Goal: Task Accomplishment & Management: Complete application form

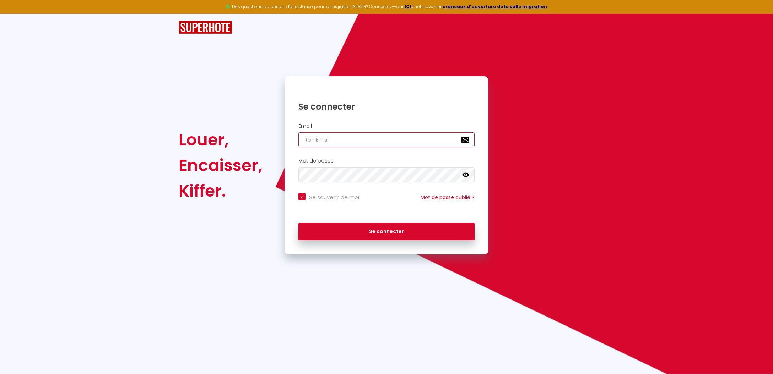
type input "j"
checkbox input "true"
type input "js"
checkbox input "true"
type input "jse"
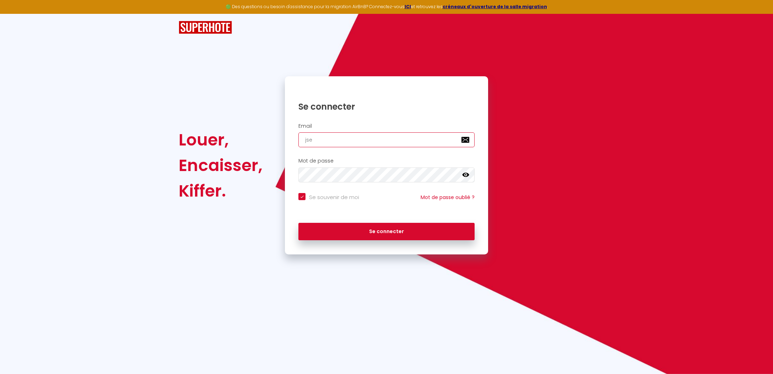
checkbox input "true"
type input "jser"
checkbox input "true"
type input "jsere"
checkbox input "true"
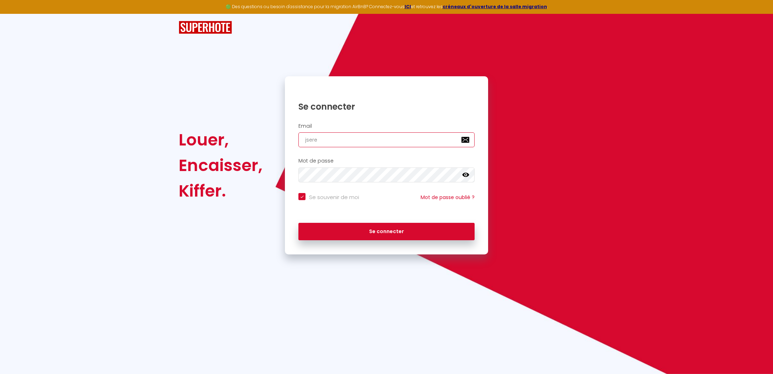
type input "jseren"
checkbox input "true"
type input "jsereni"
checkbox input "true"
type input "jserenit"
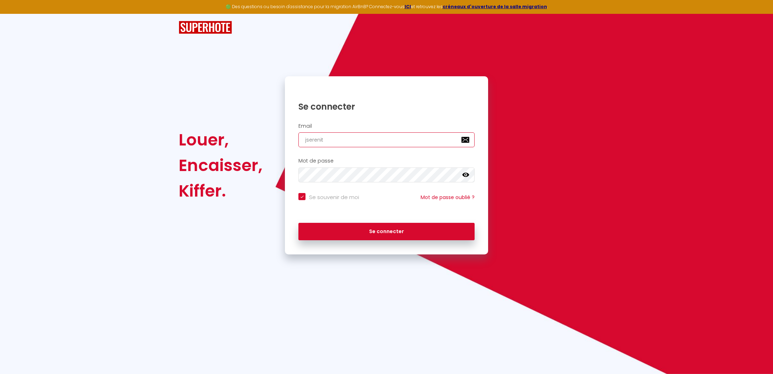
checkbox input "true"
type input "jserenity"
checkbox input "true"
type input "jserenity."
checkbox input "true"
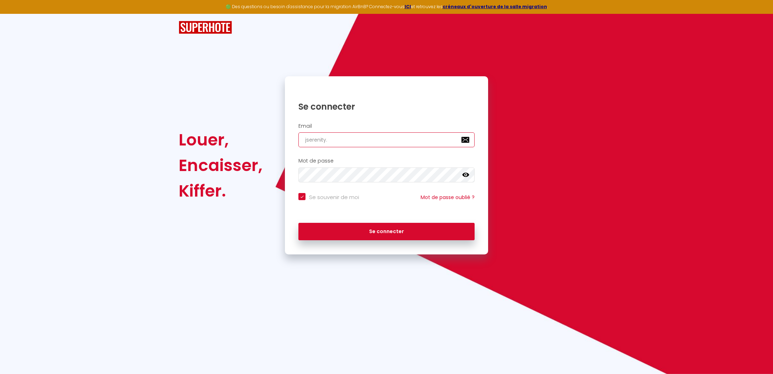
type input "jserenity.s"
checkbox input "true"
type input "[DOMAIN_NAME]"
checkbox input "true"
type input "jserenity.sta"
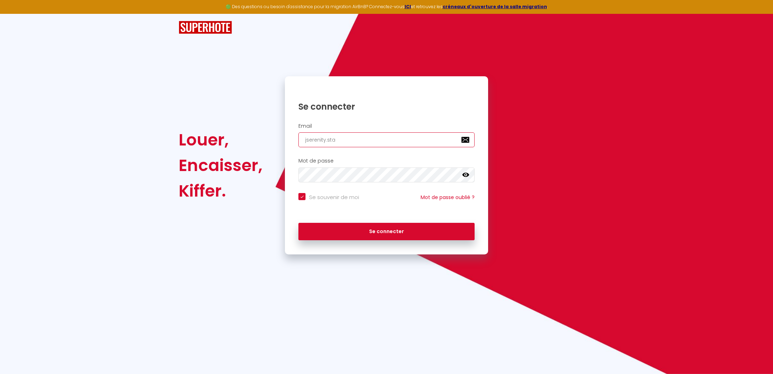
checkbox input "true"
type input "jserenity.staf"
checkbox input "true"
type input "jserenity.staff"
checkbox input "true"
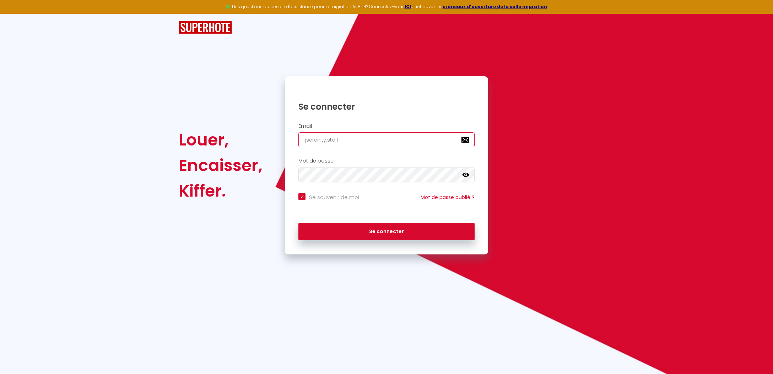
type input "jserenity.staff@"
checkbox input "true"
type input "jserenity.staff@g"
checkbox input "true"
type input "jserenity.staff@gm"
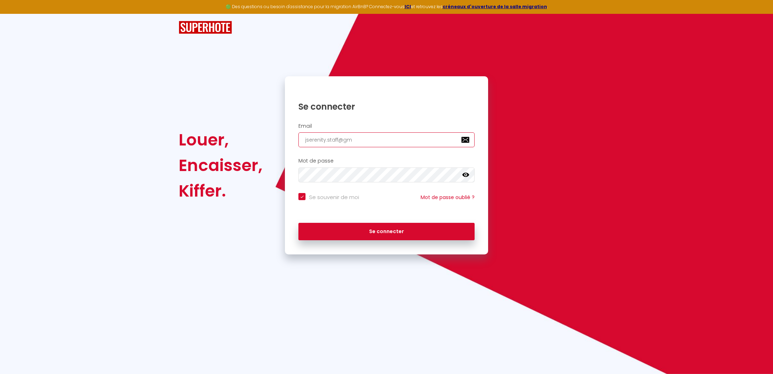
checkbox input "true"
type input "jserenity.staff@gma"
checkbox input "true"
type input "jserenity.staff@gmai"
checkbox input "true"
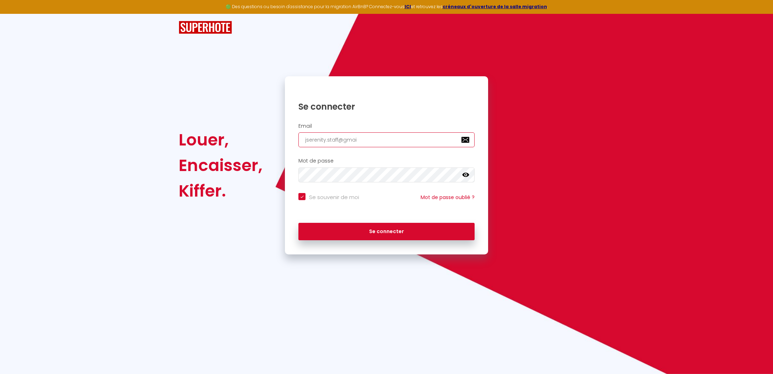
type input "[EMAIL_ADDRESS]"
checkbox input "true"
type input "[EMAIL_ADDRESS]."
checkbox input "true"
type input "jserenity.staff@gmail.c"
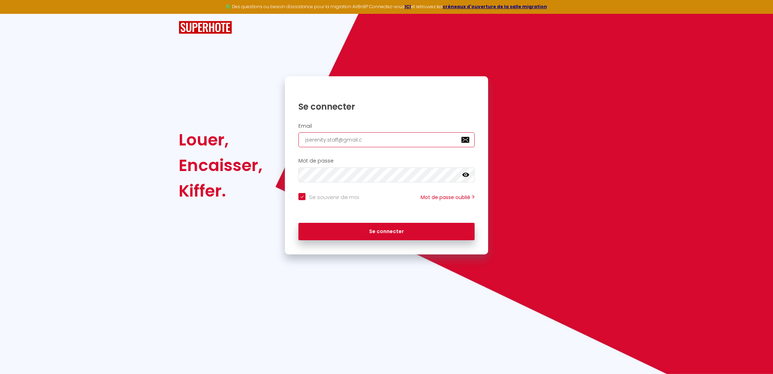
checkbox input "true"
type input "[EMAIL_ADDRESS][DOMAIN_NAME]"
checkbox input "true"
type input "[EMAIL_ADDRESS][DOMAIN_NAME]"
checkbox input "true"
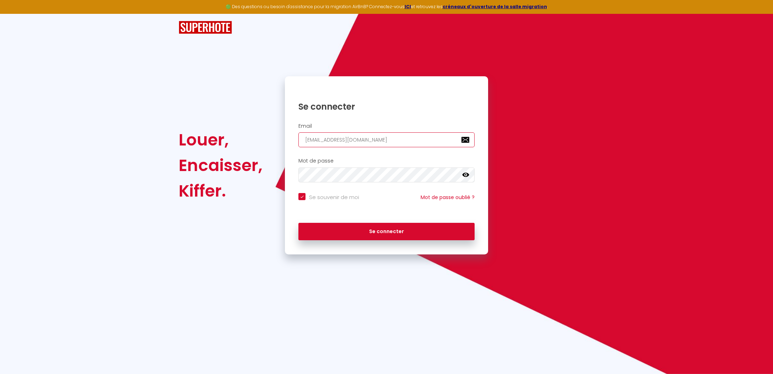
type input "[EMAIL_ADDRESS][DOMAIN_NAME]"
click at [386, 230] on button "Se connecter" at bounding box center [386, 232] width 176 height 18
checkbox input "true"
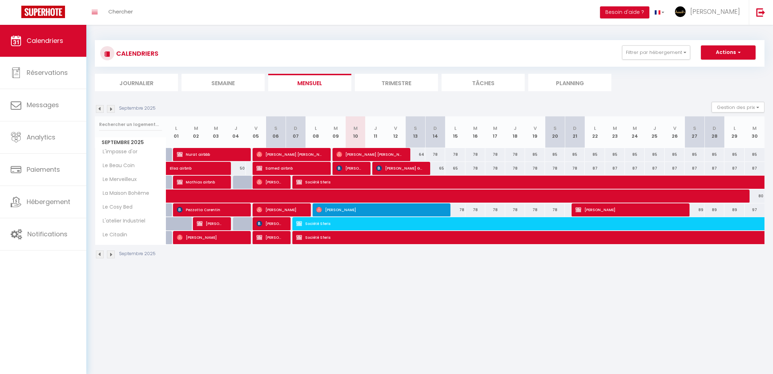
click at [401, 171] on span "[PERSON_NAME] GAVE" at bounding box center [399, 168] width 47 height 13
select select "OK"
select select "KO"
select select "0"
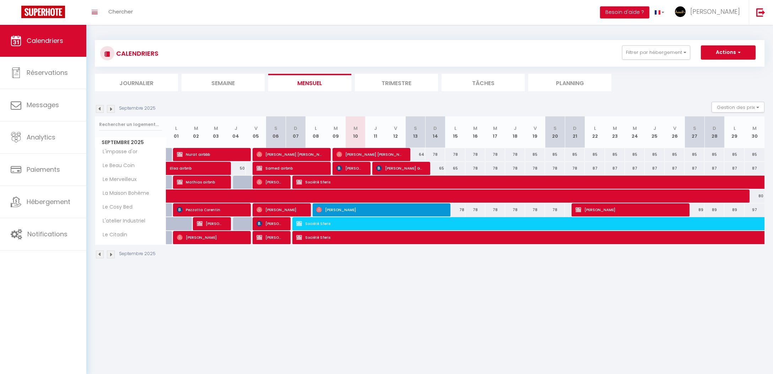
select select "1"
select select
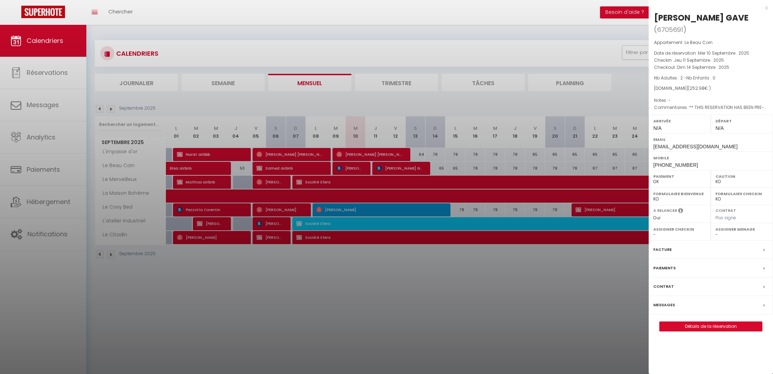
click at [401, 171] on div at bounding box center [386, 187] width 773 height 374
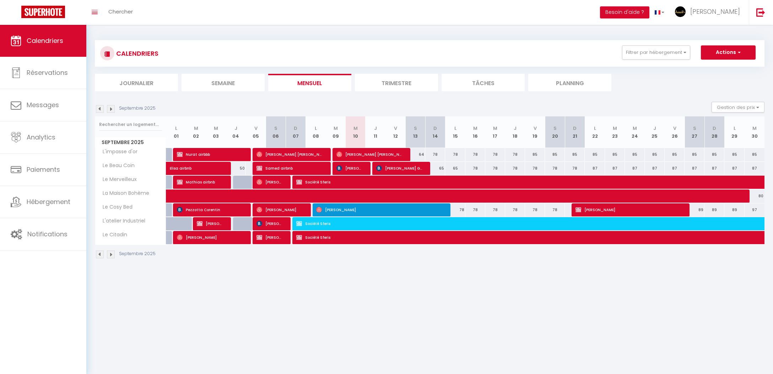
click at [394, 170] on span "[PERSON_NAME] GAVE" at bounding box center [399, 168] width 47 height 13
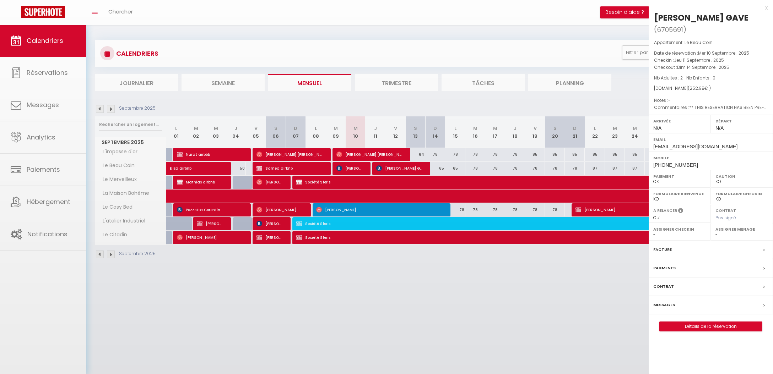
scroll to position [0, 0]
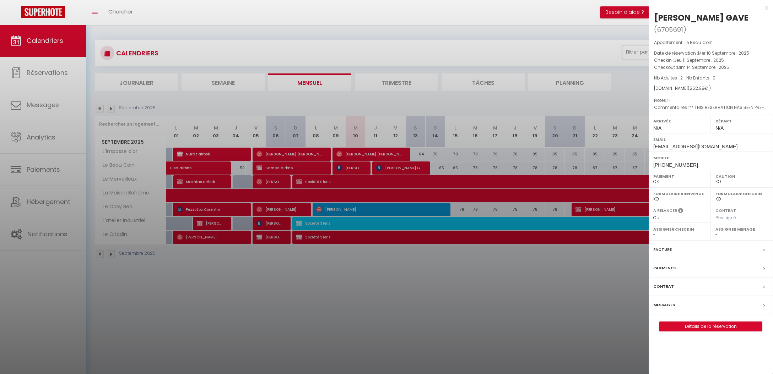
click at [401, 171] on div at bounding box center [386, 187] width 773 height 374
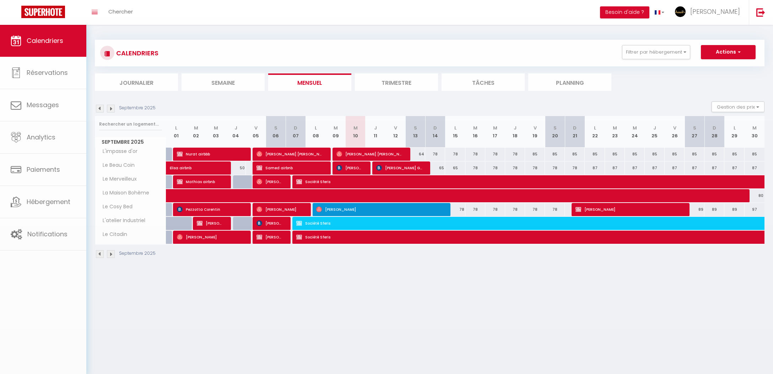
click at [406, 170] on span "[PERSON_NAME] GAVE" at bounding box center [399, 167] width 47 height 13
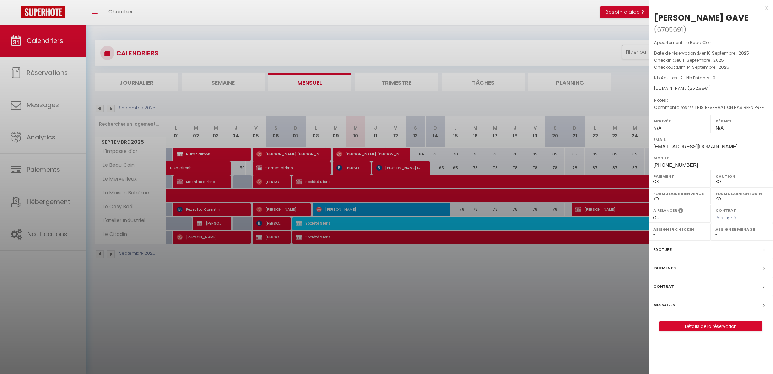
click at [385, 169] on div at bounding box center [386, 187] width 773 height 374
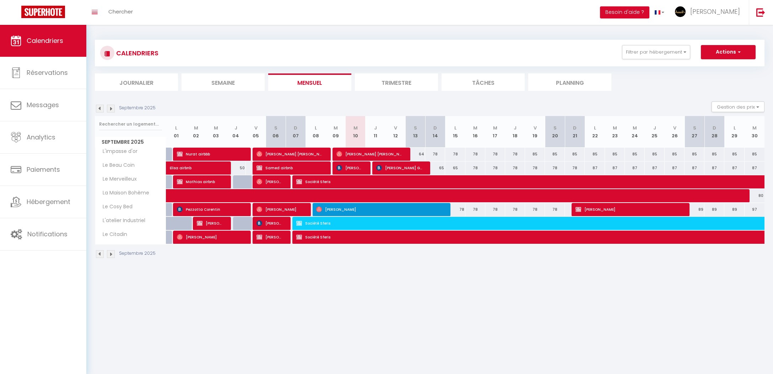
click at [419, 170] on span "[PERSON_NAME] GAVE" at bounding box center [399, 167] width 47 height 13
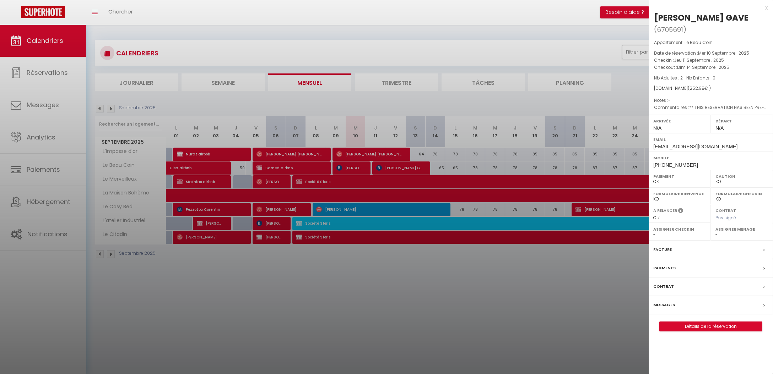
click at [414, 168] on div at bounding box center [386, 187] width 773 height 374
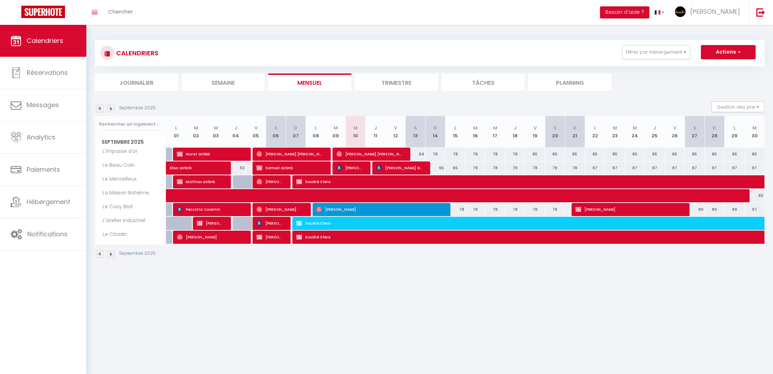
click at [413, 169] on span "[PERSON_NAME] GAVE" at bounding box center [399, 167] width 47 height 13
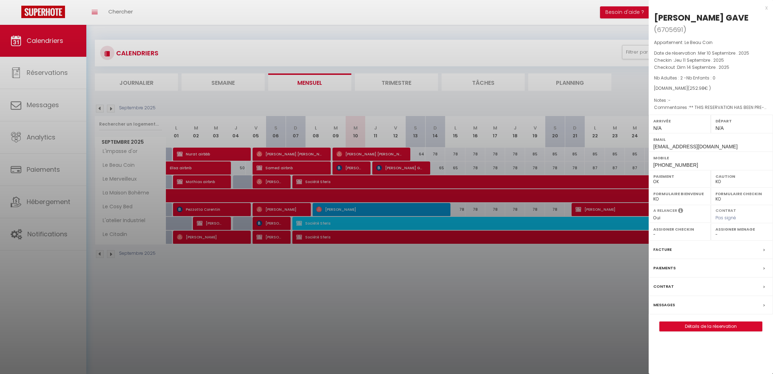
click at [469, 163] on div at bounding box center [386, 187] width 773 height 374
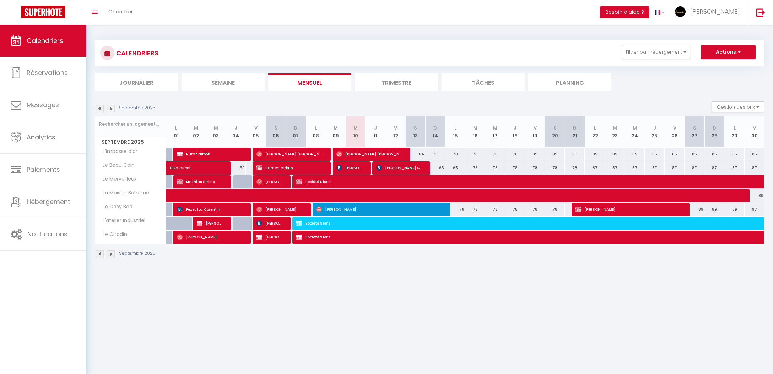
click at [445, 170] on div "65" at bounding box center [455, 168] width 20 height 13
type input "65"
type input "Lun 15 Septembre 2025"
type input "[DATE] Septembre 2025"
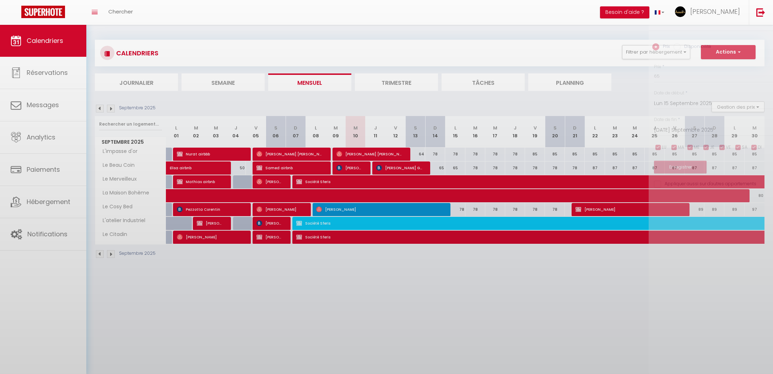
click at [410, 167] on div at bounding box center [386, 187] width 773 height 374
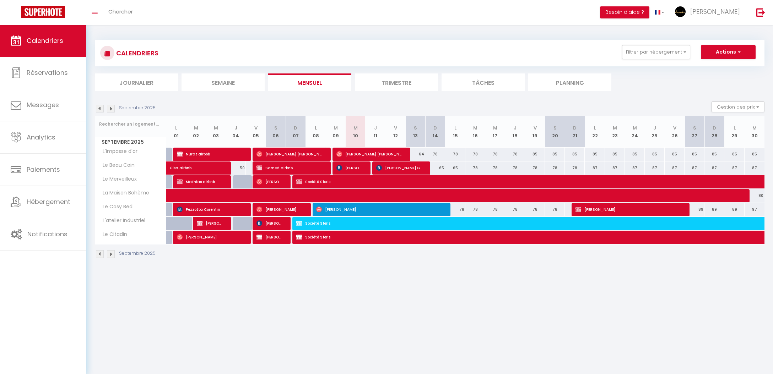
click at [413, 171] on span "[PERSON_NAME] GAVE" at bounding box center [399, 167] width 47 height 13
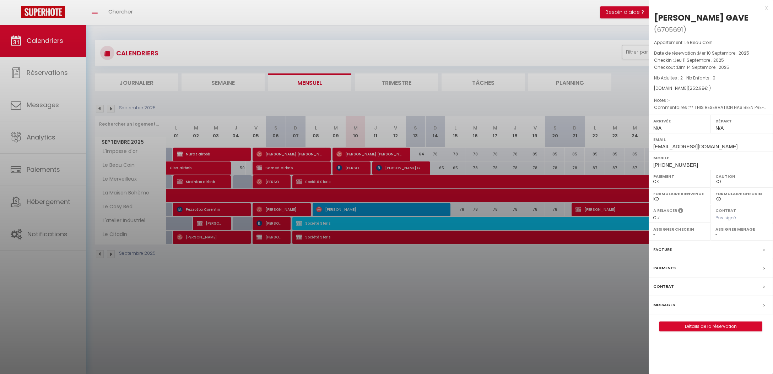
click at [336, 141] on div at bounding box center [386, 187] width 773 height 374
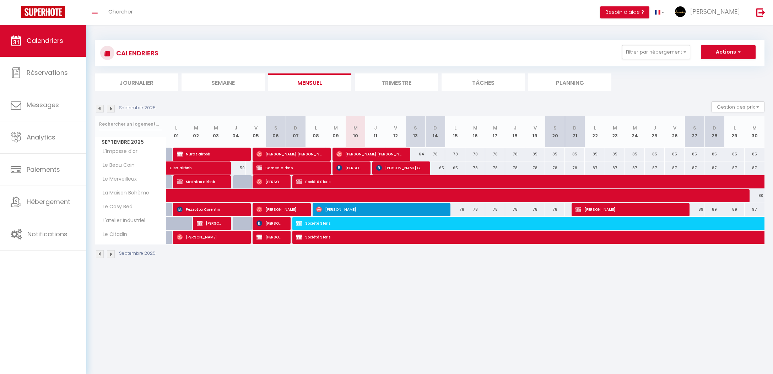
click at [387, 170] on span "[PERSON_NAME] GAVE" at bounding box center [399, 167] width 47 height 13
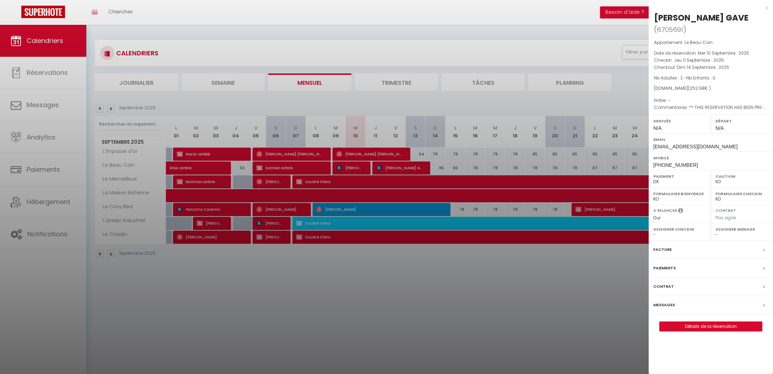
drag, startPoint x: 674, startPoint y: 48, endPoint x: 734, endPoint y: 56, distance: 60.9
click at [734, 56] on div "Appartement : Le Beau Coin Date de réservation : Mer 10 Septembre . 2025 Checki…" at bounding box center [710, 75] width 124 height 72
click at [528, 241] on div at bounding box center [386, 187] width 773 height 374
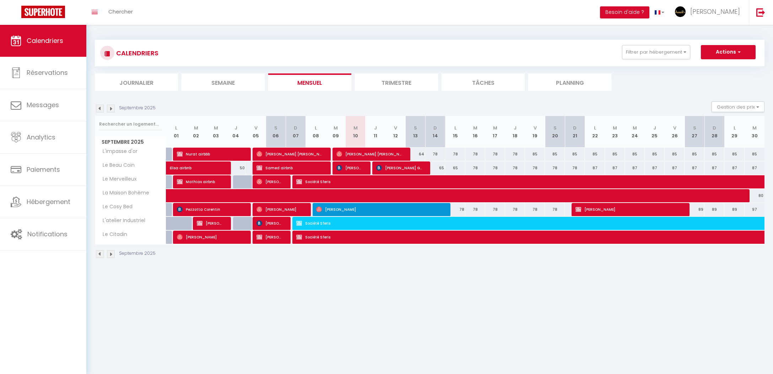
click at [413, 165] on span "[PERSON_NAME] GAVE" at bounding box center [399, 167] width 47 height 13
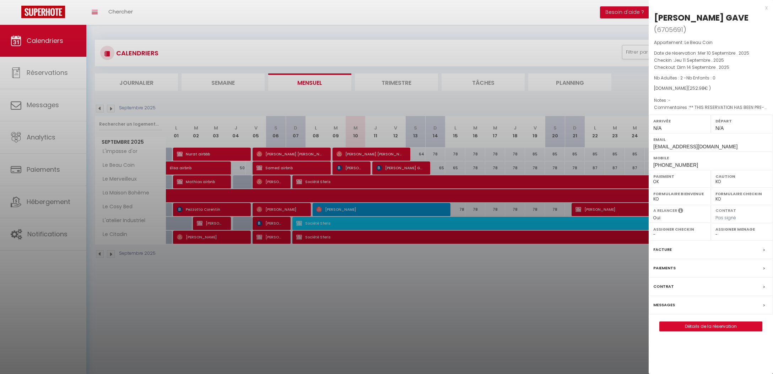
click at [415, 166] on div at bounding box center [386, 187] width 773 height 374
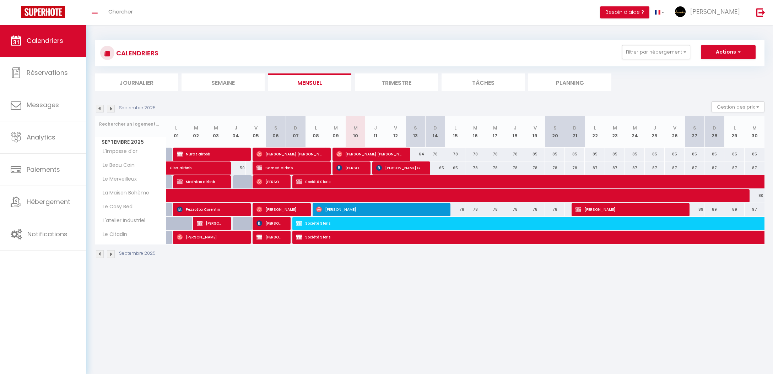
click at [413, 167] on span "[PERSON_NAME] GAVE" at bounding box center [399, 167] width 47 height 13
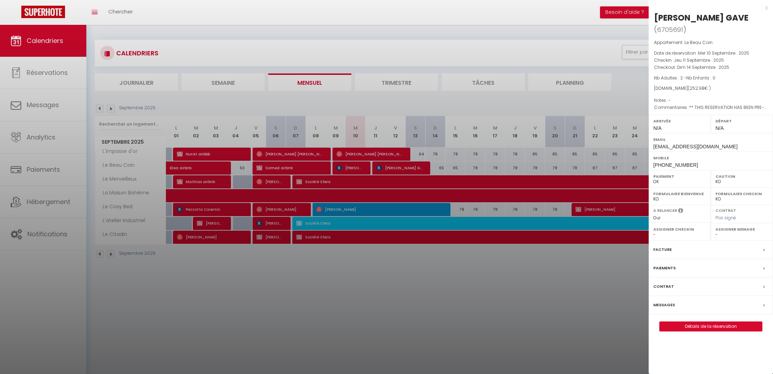
drag, startPoint x: 706, startPoint y: 78, endPoint x: 651, endPoint y: 67, distance: 56.8
click at [651, 67] on div "Appartement : Le Beau Coin Date de réservation : Mer 10 Septembre . 2025 Checki…" at bounding box center [710, 75] width 124 height 72
drag, startPoint x: 653, startPoint y: 66, endPoint x: 711, endPoint y: 77, distance: 59.6
click at [711, 77] on div "Appartement : Le Beau Coin Date de réservation : Mer 10 Septembre . 2025 Checki…" at bounding box center [710, 75] width 124 height 72
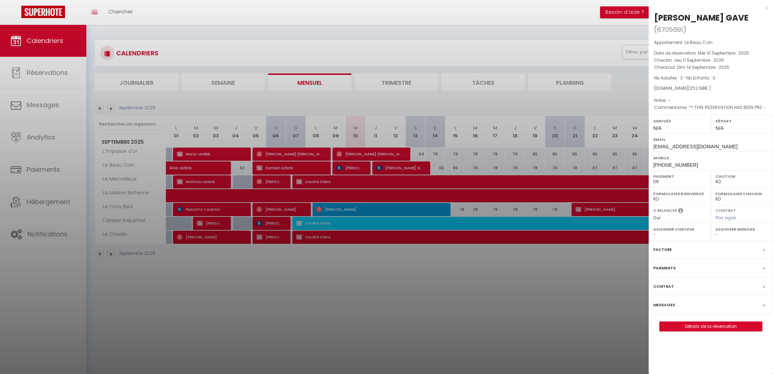
click at [600, 203] on div at bounding box center [386, 187] width 773 height 374
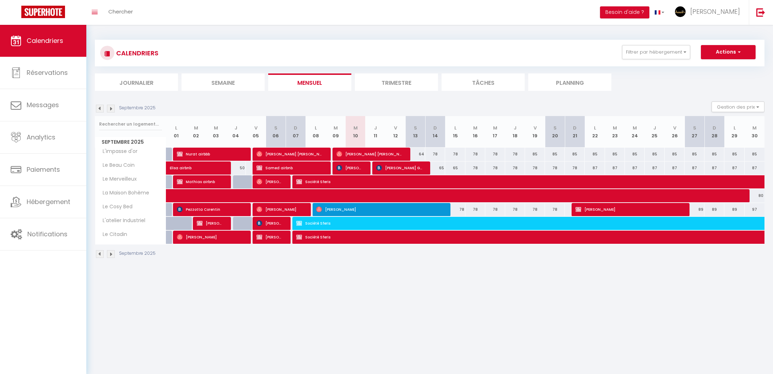
click at [392, 168] on span "[PERSON_NAME] GAVE" at bounding box center [399, 167] width 47 height 13
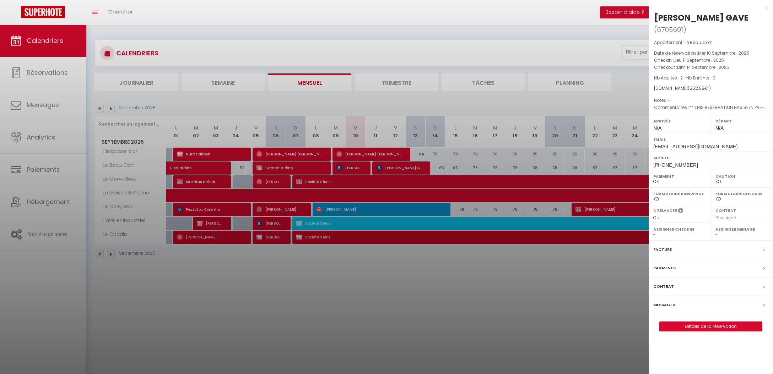
click at [410, 173] on div at bounding box center [386, 187] width 773 height 374
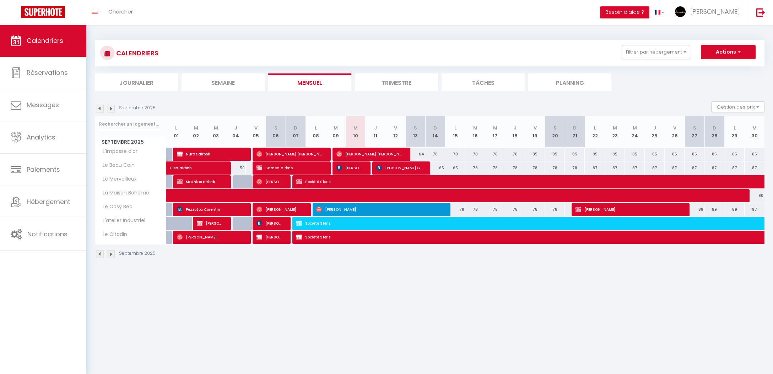
click at [349, 162] on span "[PERSON_NAME]" at bounding box center [349, 167] width 27 height 13
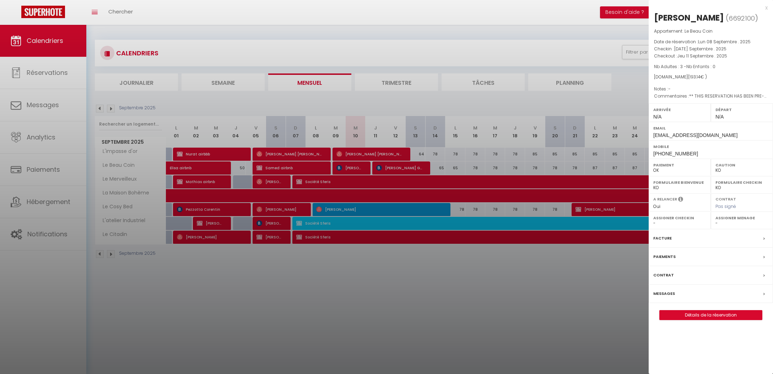
click at [354, 168] on div at bounding box center [386, 187] width 773 height 374
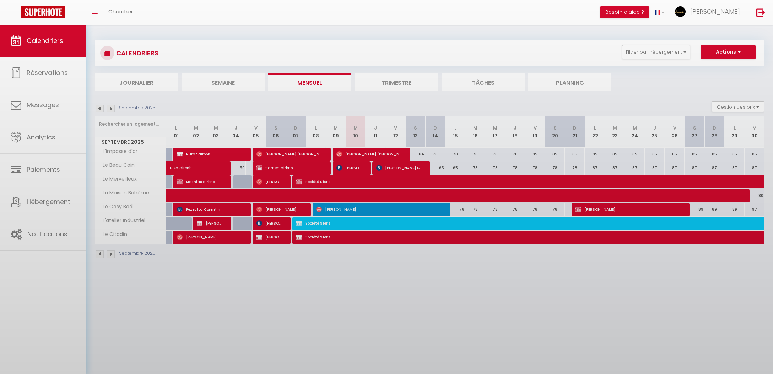
click at [391, 172] on body "🟢 Des questions ou besoin d'assistance pour la migration AirBnB? Connectez-vous…" at bounding box center [386, 212] width 773 height 374
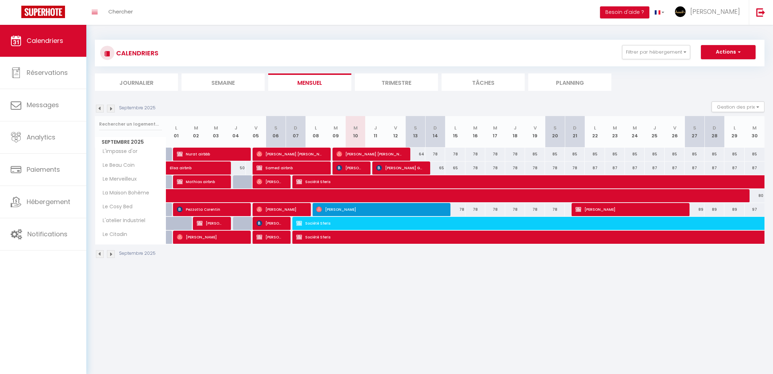
click at [398, 166] on span "[PERSON_NAME] GAVE" at bounding box center [399, 167] width 47 height 13
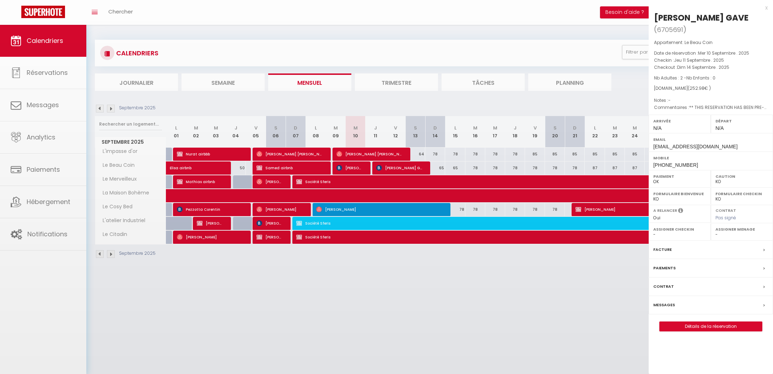
select select "1"
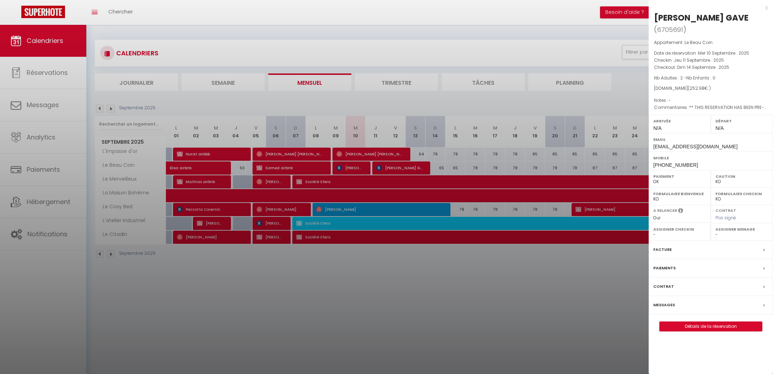
click at [389, 169] on div at bounding box center [386, 187] width 773 height 374
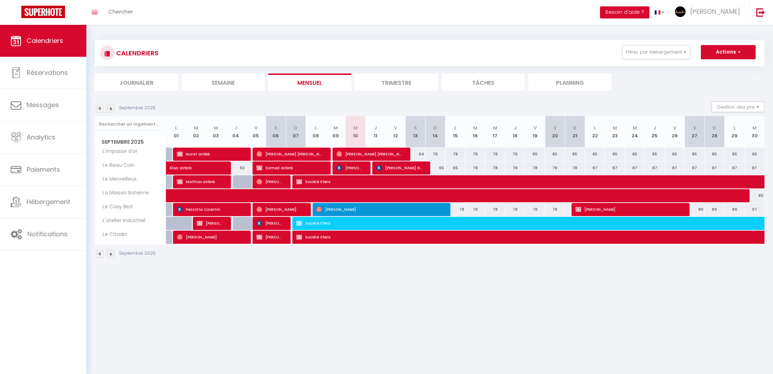
click at [399, 165] on span "[PERSON_NAME] GAVE" at bounding box center [399, 167] width 47 height 13
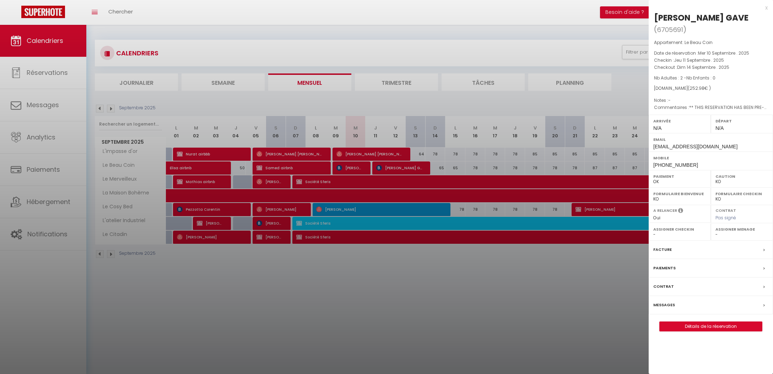
click at [404, 170] on div at bounding box center [386, 187] width 773 height 374
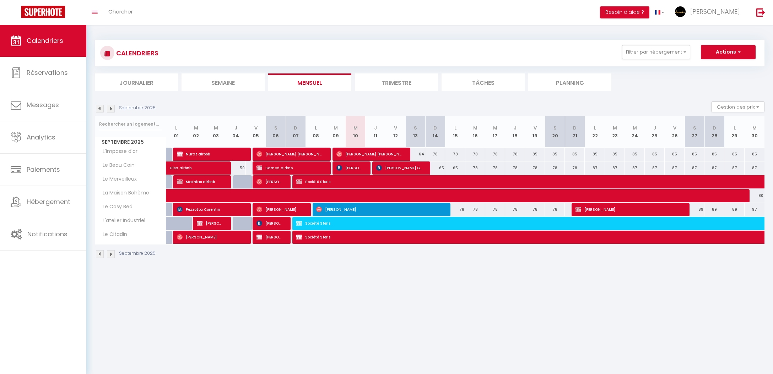
click at [388, 167] on span "[PERSON_NAME] GAVE" at bounding box center [399, 167] width 47 height 13
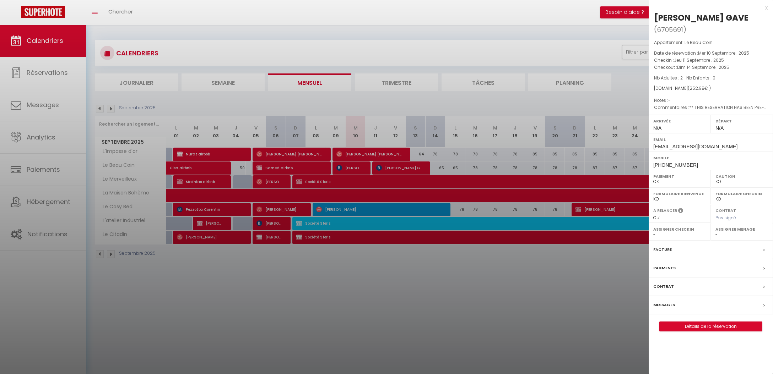
drag, startPoint x: 474, startPoint y: 181, endPoint x: 511, endPoint y: 189, distance: 37.5
click at [474, 181] on div at bounding box center [386, 187] width 773 height 374
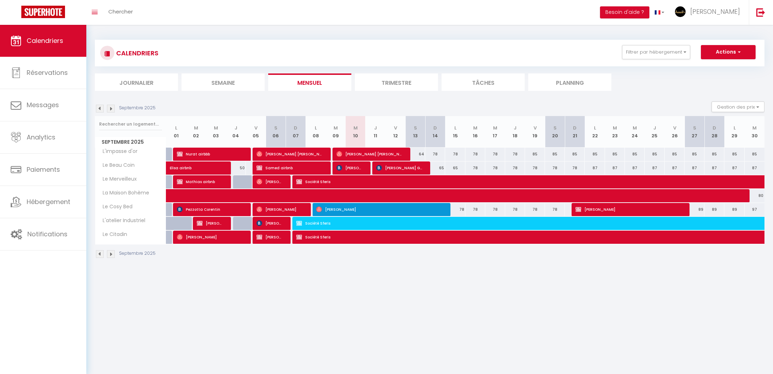
click at [403, 170] on span "[PERSON_NAME] GAVE" at bounding box center [399, 167] width 47 height 13
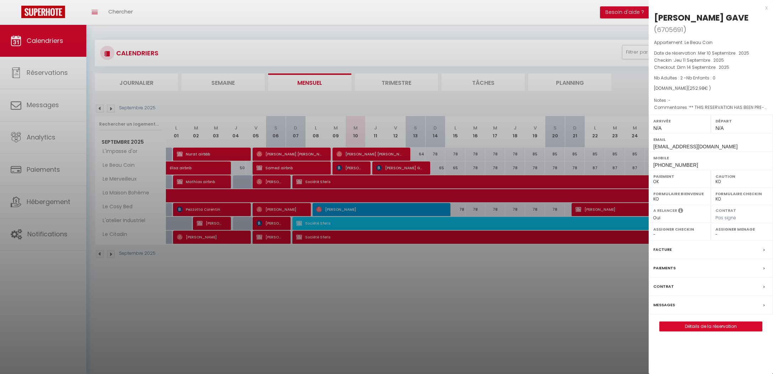
click at [525, 233] on div at bounding box center [386, 187] width 773 height 374
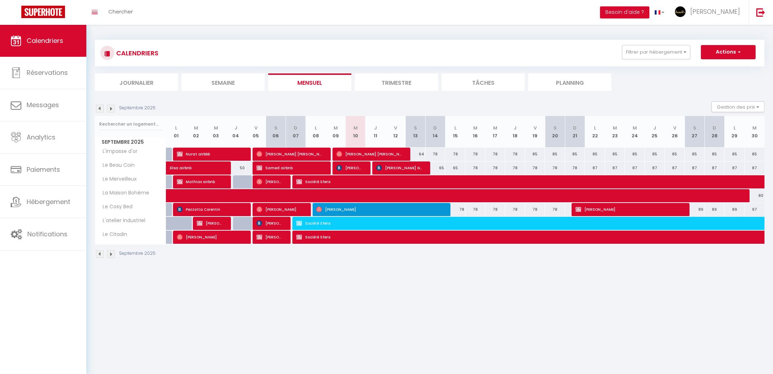
click at [391, 170] on span "[PERSON_NAME] GAVE" at bounding box center [399, 167] width 47 height 13
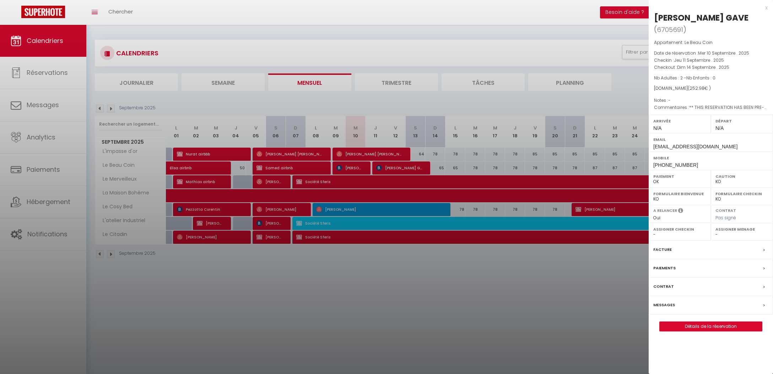
click at [530, 289] on div at bounding box center [386, 187] width 773 height 374
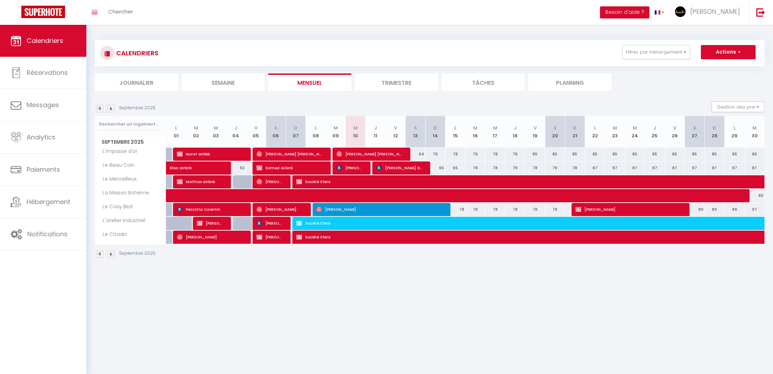
click at [394, 172] on span "[PERSON_NAME] GAVE" at bounding box center [399, 167] width 47 height 13
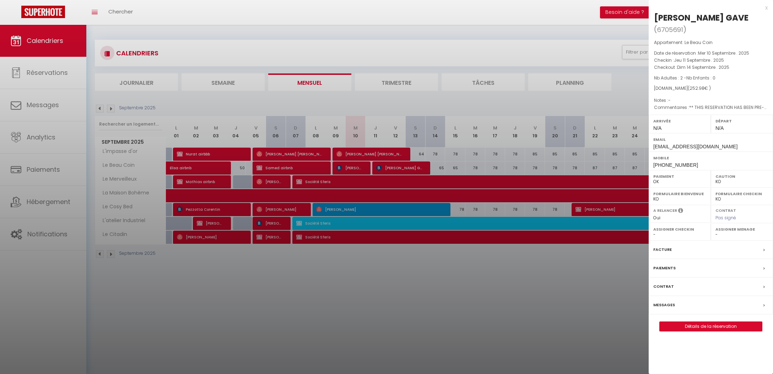
click at [686, 322] on link "Détails de la réservation" at bounding box center [710, 326] width 102 height 9
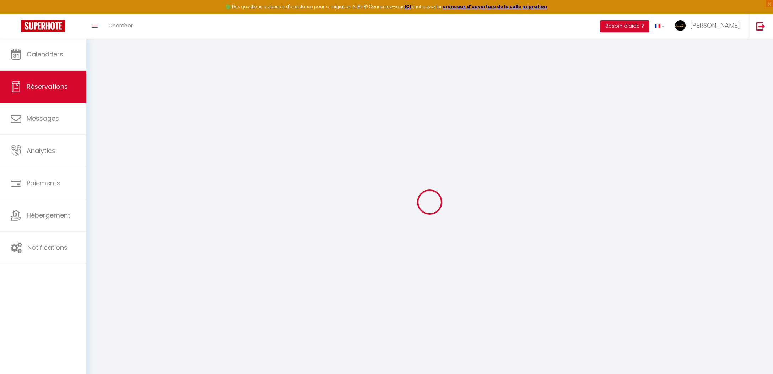
select select
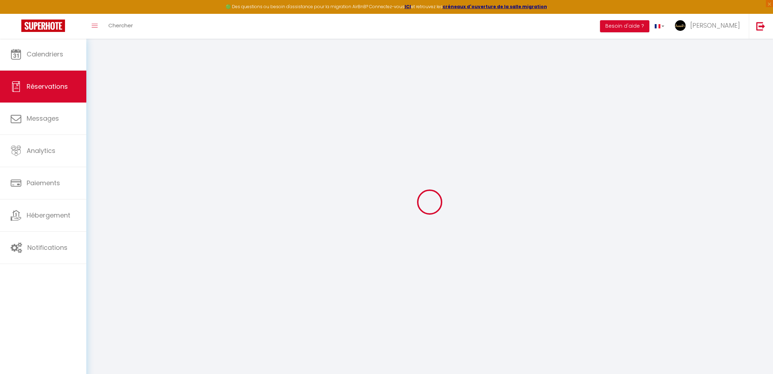
select select
checkbox input "false"
select select
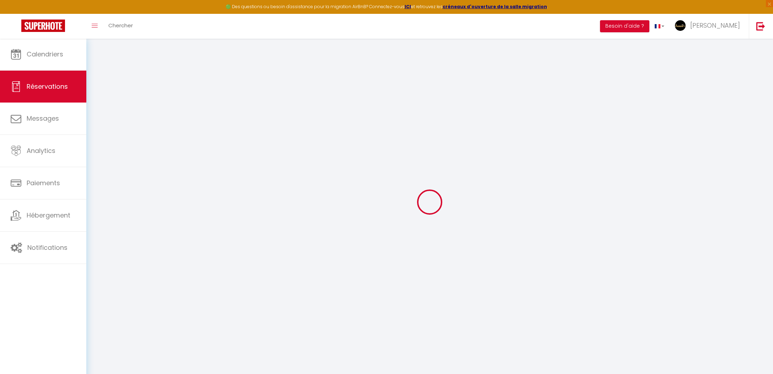
select select
checkbox input "false"
select select
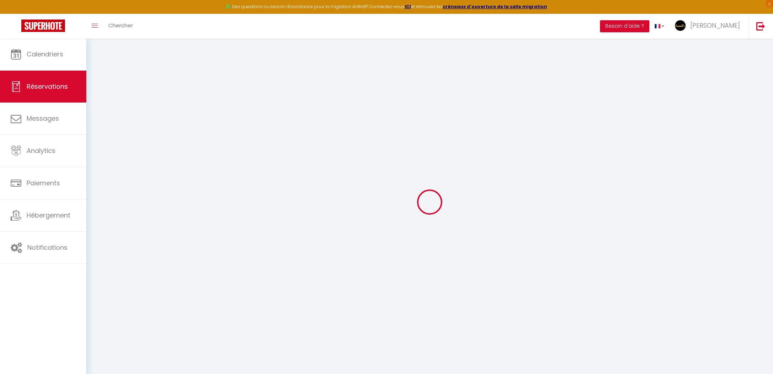
type input "[PERSON_NAME]"
type input "GAVE"
type input "[EMAIL_ADDRESS][DOMAIN_NAME]"
type input "[PHONE_NUMBER]"
type input "."
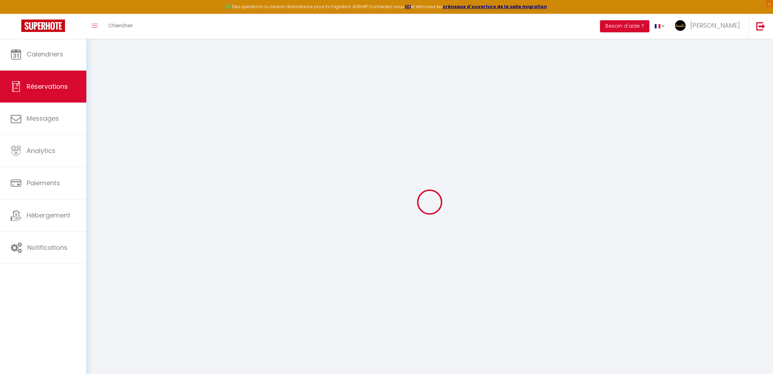
select select "FR"
type input "4.28"
type input "19"
type input "37.14"
type input "3.54"
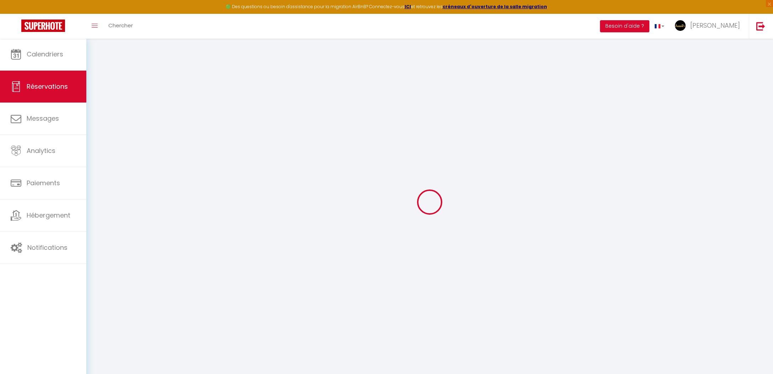
select select "4365"
select select "1"
select select
type input "2"
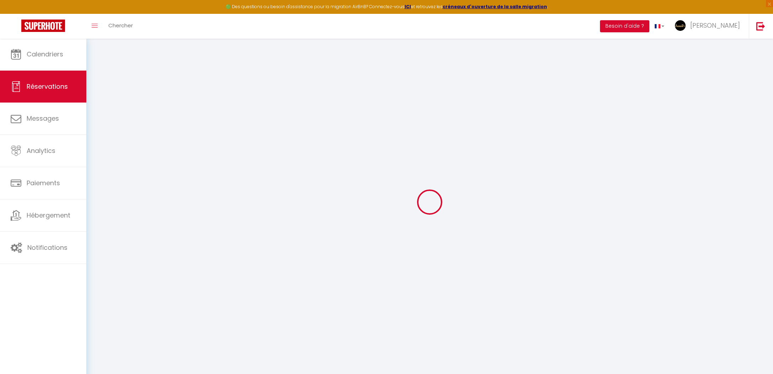
select select "12"
select select "14"
type input "191.7"
checkbox input "false"
type input "0"
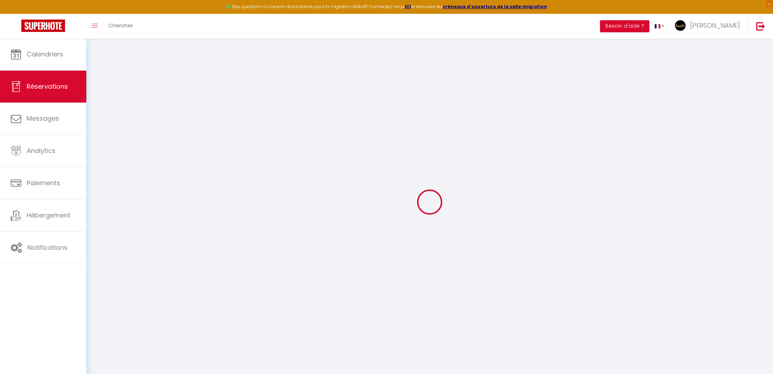
select select "2"
type input "0"
select select
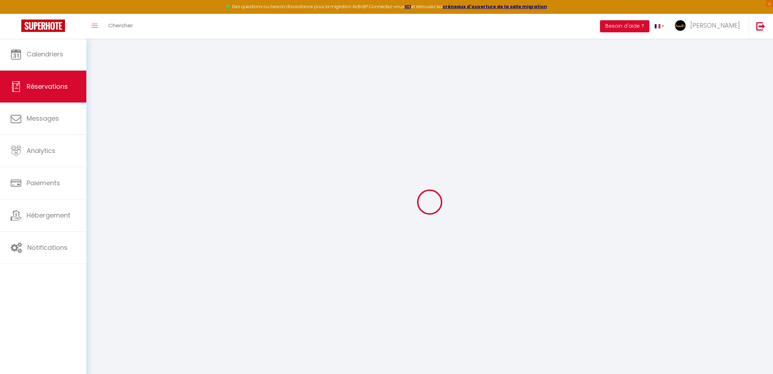
select select
checkbox input "false"
select select
checkbox input "false"
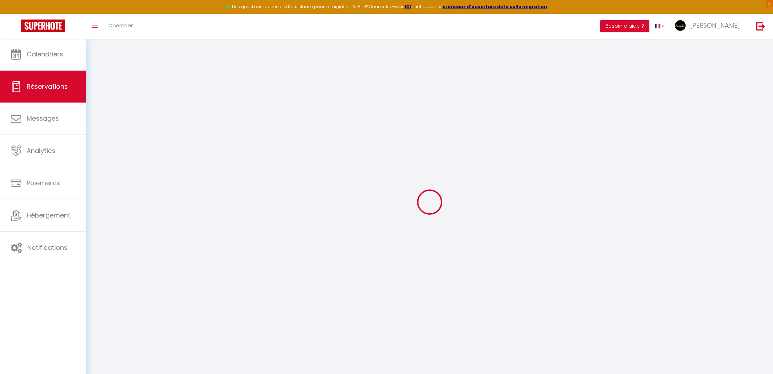
select select
checkbox input "false"
select select
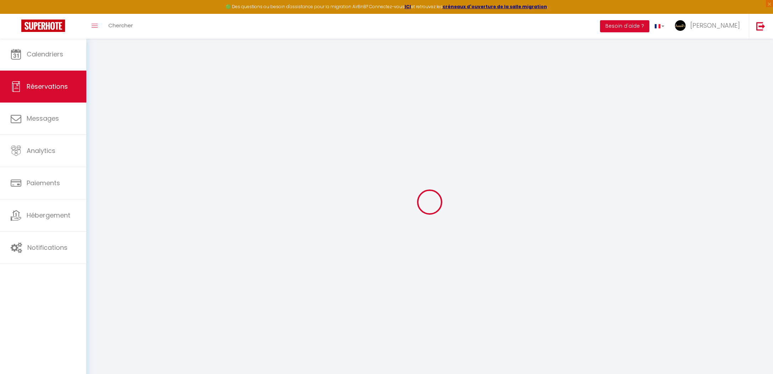
checkbox input "false"
type textarea "** THIS RESERVATION HAS BEEN PRE-PAID ** BOOKING NOTE : Payment charge is EUR 3…"
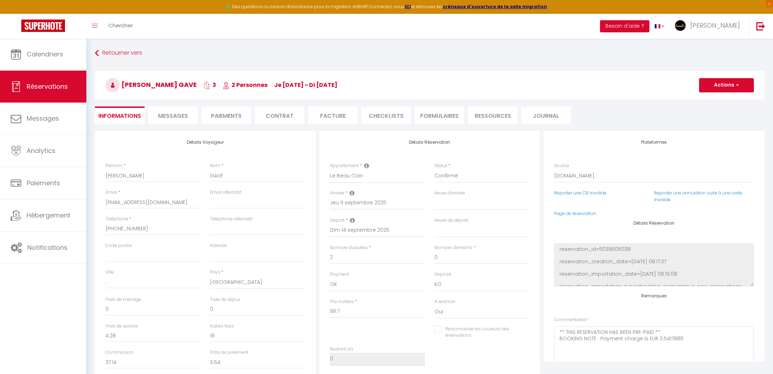
type input "38"
select select
checkbox input "false"
select select
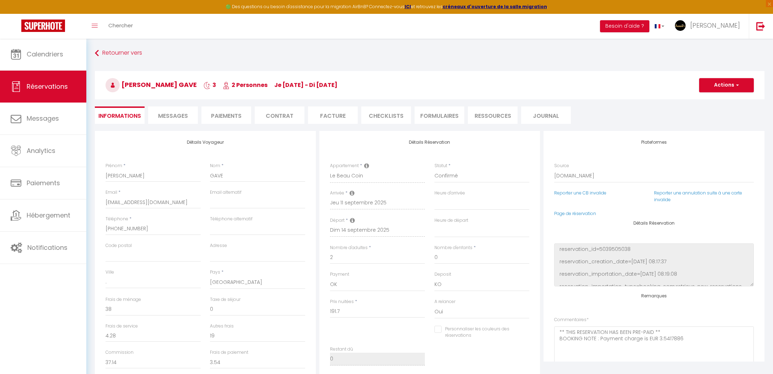
select select
select select "3"
select select
checkbox input "false"
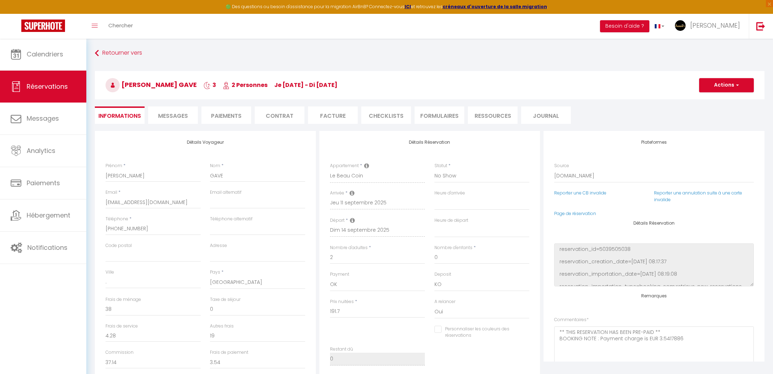
click at [723, 88] on button "Actions" at bounding box center [726, 85] width 55 height 14
click at [712, 102] on link "Enregistrer" at bounding box center [719, 100] width 56 height 9
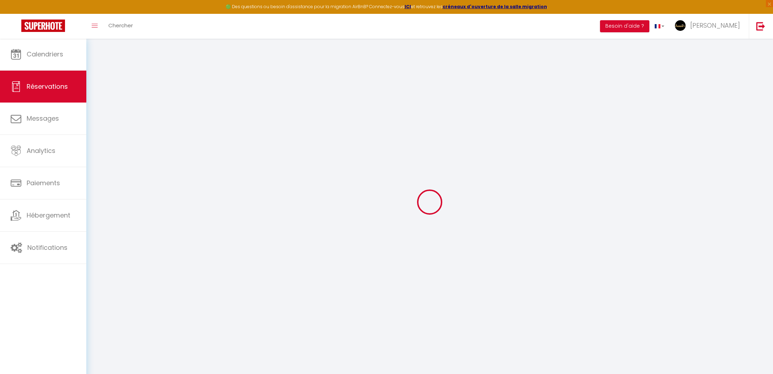
select select "not_cancelled"
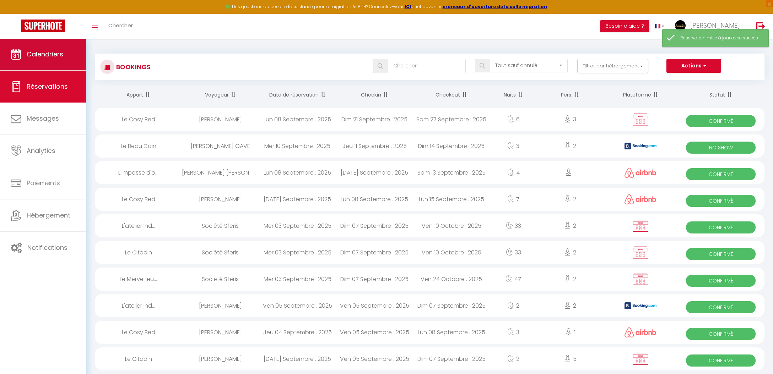
click at [65, 56] on link "Calendriers" at bounding box center [43, 54] width 86 height 32
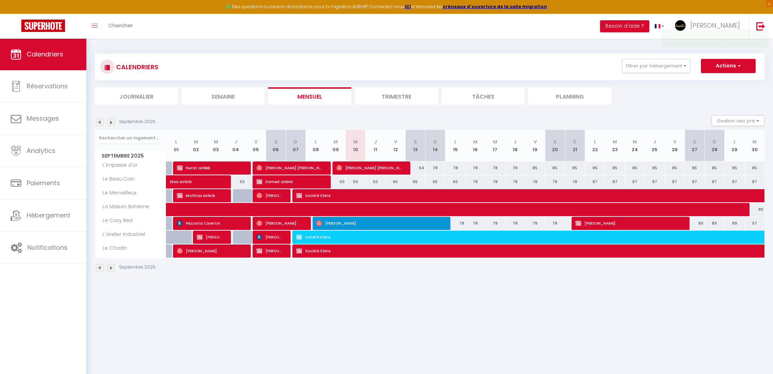
click at [730, 69] on button "Actions" at bounding box center [728, 66] width 55 height 14
click at [717, 82] on link "Nouvelle réservation" at bounding box center [721, 82] width 62 height 11
select select
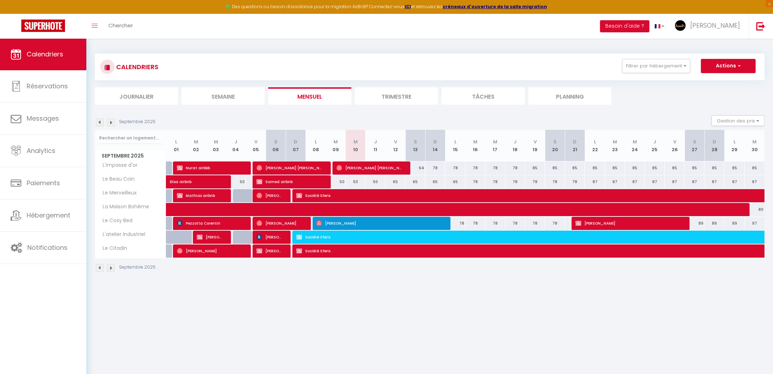
select select
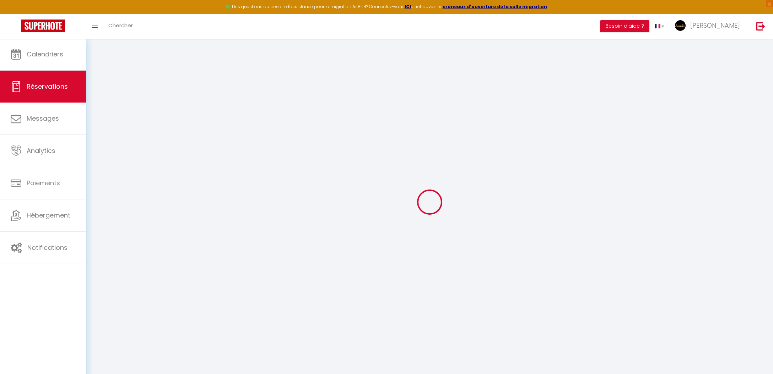
select select
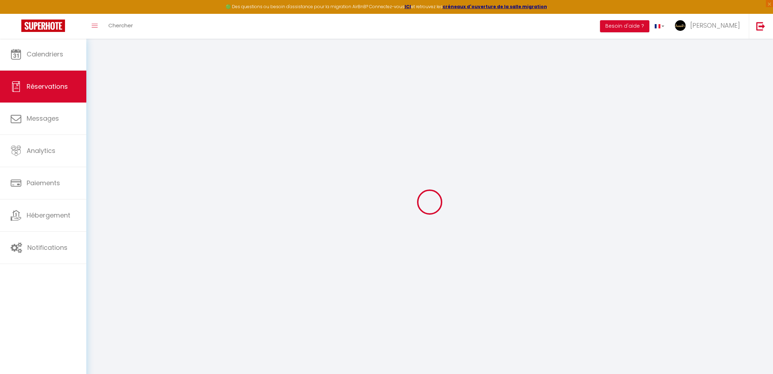
select select
checkbox input "false"
select select
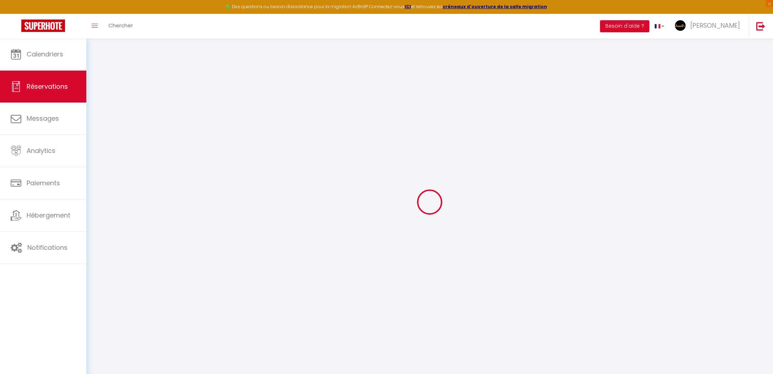
select select
checkbox input "false"
select select
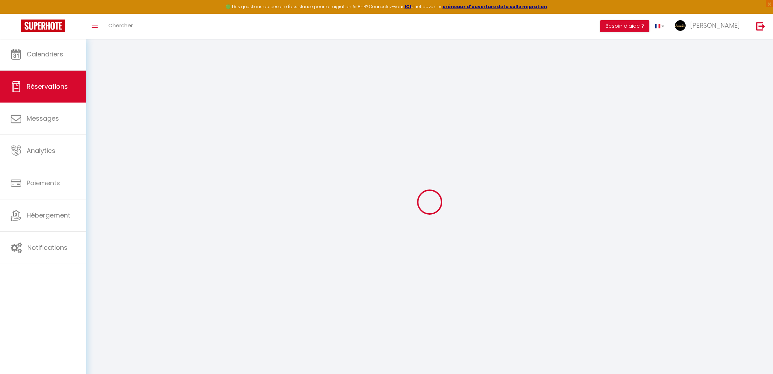
select select
checkbox input "false"
select select
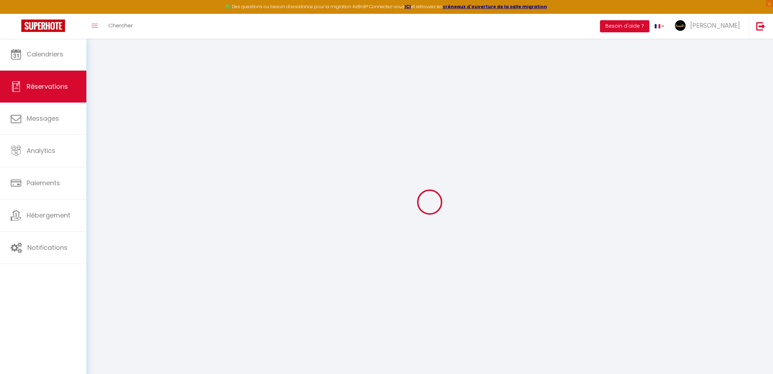
select select
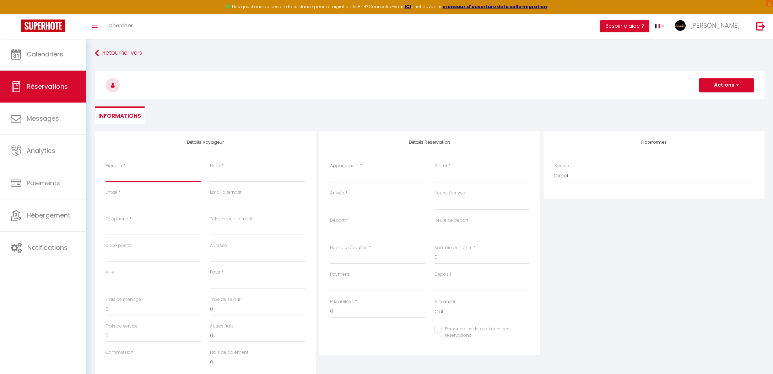
type input "Y"
select select
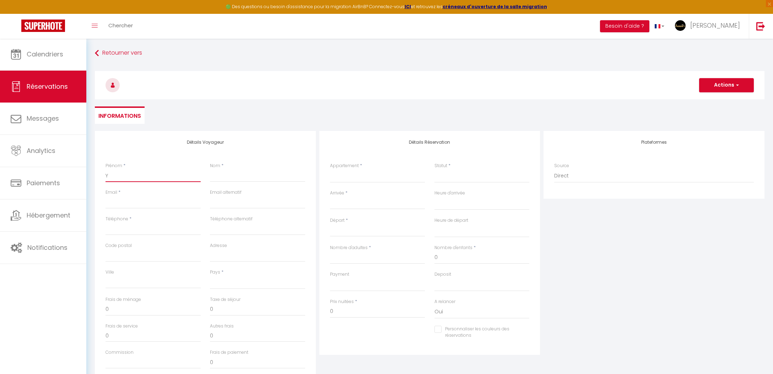
select select
checkbox input "false"
type input "Yo"
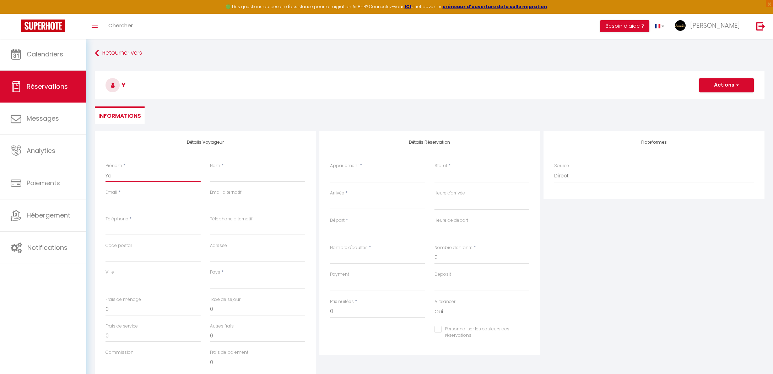
select select
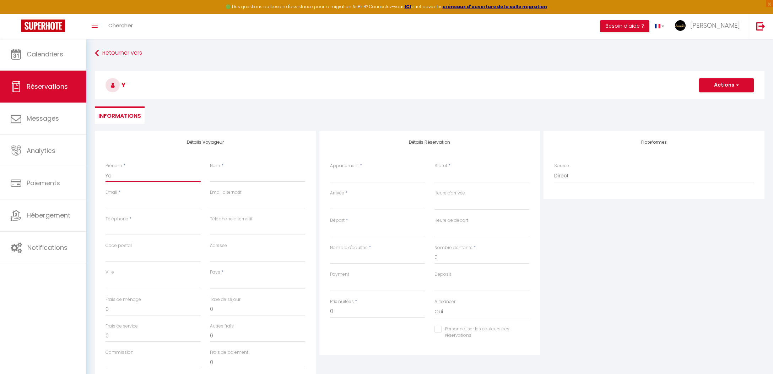
select select
checkbox input "false"
type input "You"
select select
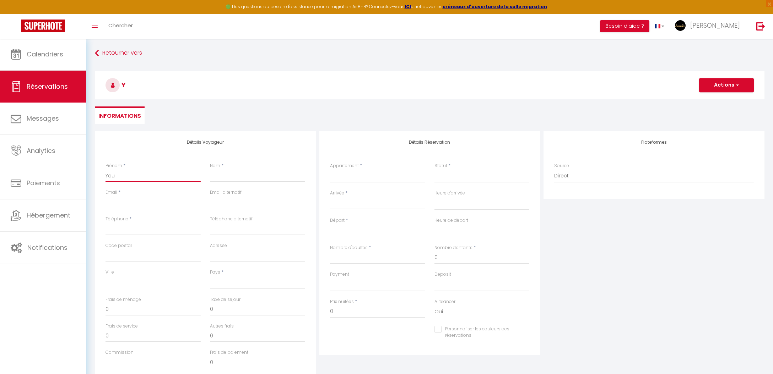
select select
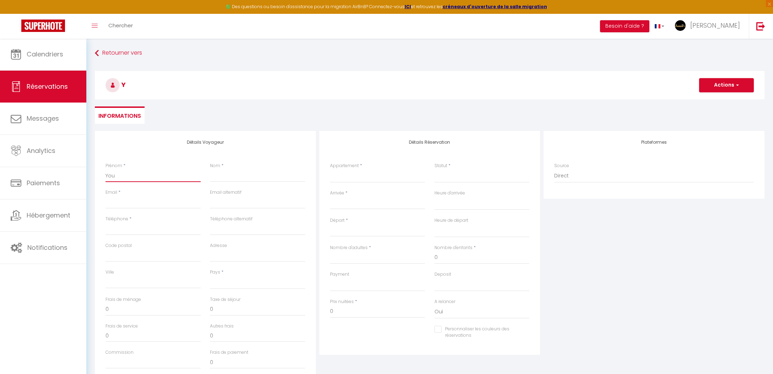
select select
checkbox input "false"
type input "Youn"
select select
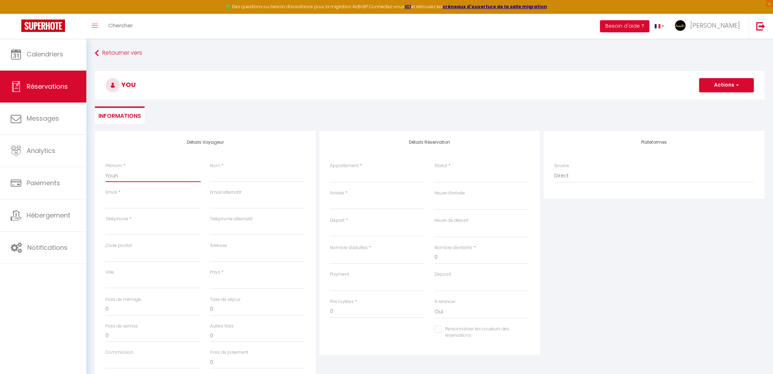
select select
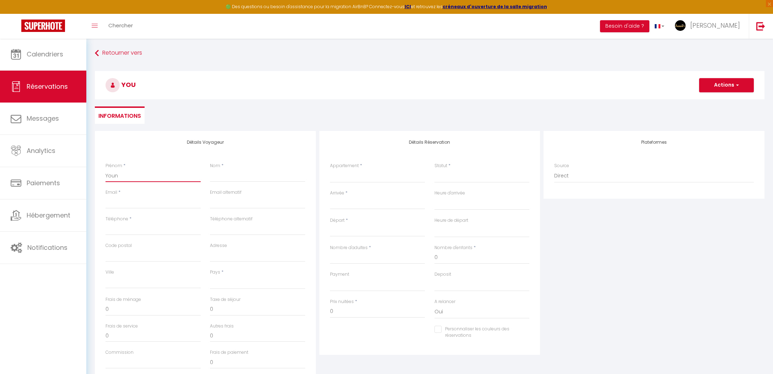
checkbox input "false"
type input "Youne"
select select
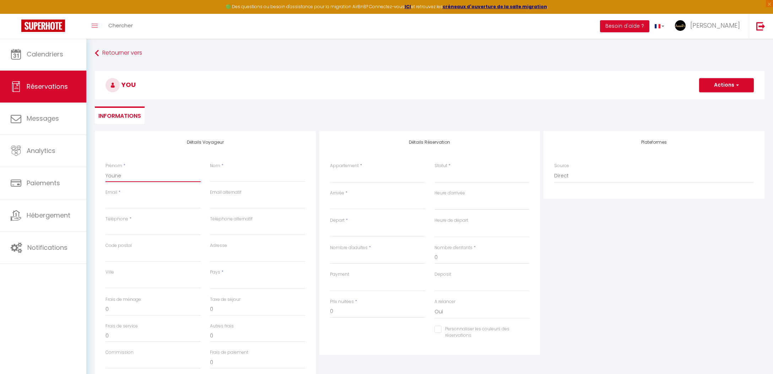
select select
checkbox input "false"
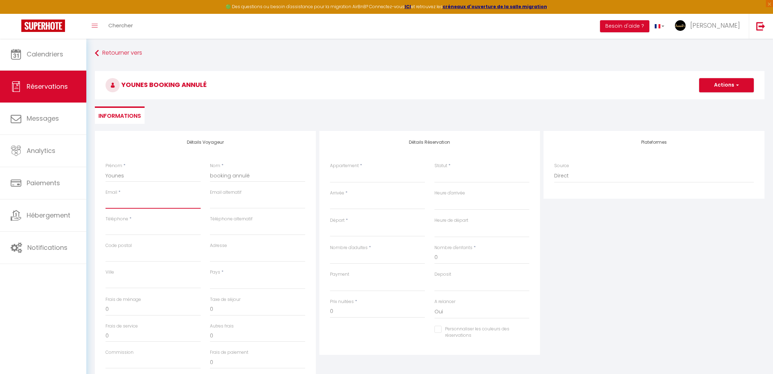
click at [128, 205] on input "Email client" at bounding box center [152, 202] width 95 height 13
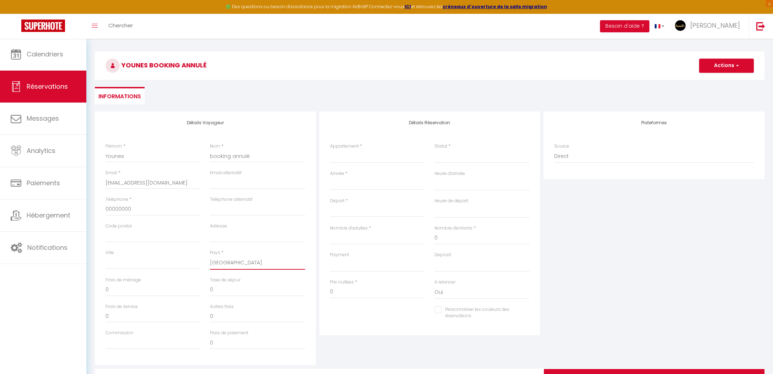
scroll to position [20, 0]
drag, startPoint x: 363, startPoint y: 158, endPoint x: 428, endPoint y: 159, distance: 65.0
click at [428, 159] on div "Appartement * L'impasse d'or Le Beau Coin Le Merveilleux La Maison Bohème Le Co…" at bounding box center [377, 155] width 104 height 27
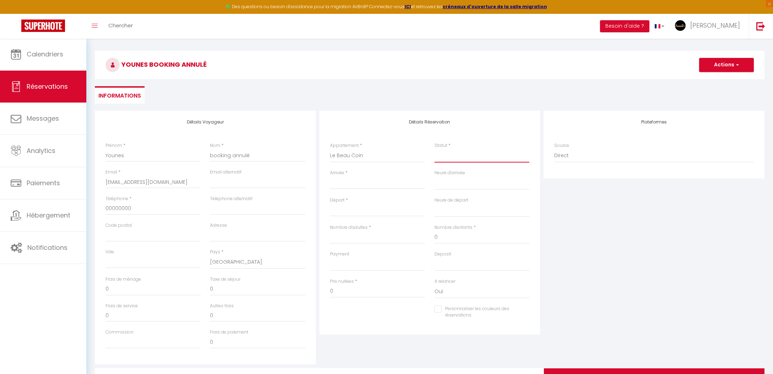
click at [441, 155] on select "Confirmé Non Confirmé [PERSON_NAME] par le voyageur No Show Request" at bounding box center [481, 155] width 95 height 13
click at [356, 182] on input "Arrivée" at bounding box center [377, 183] width 95 height 9
click at [369, 239] on span "9" at bounding box center [367, 238] width 15 height 14
click at [352, 294] on input "0" at bounding box center [377, 291] width 95 height 13
click at [353, 294] on input "0" at bounding box center [377, 291] width 95 height 13
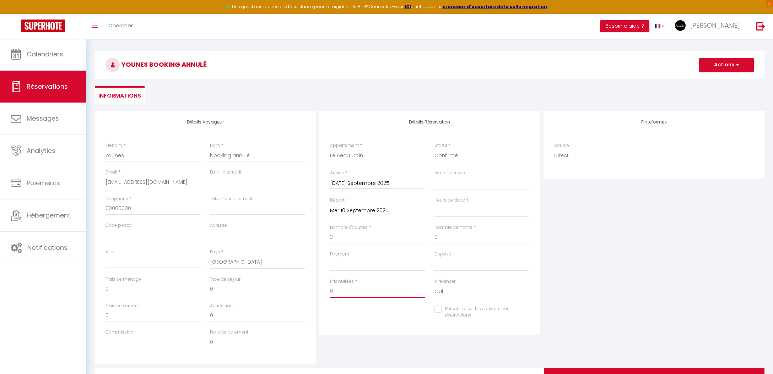
click at [353, 293] on input "0" at bounding box center [377, 291] width 95 height 13
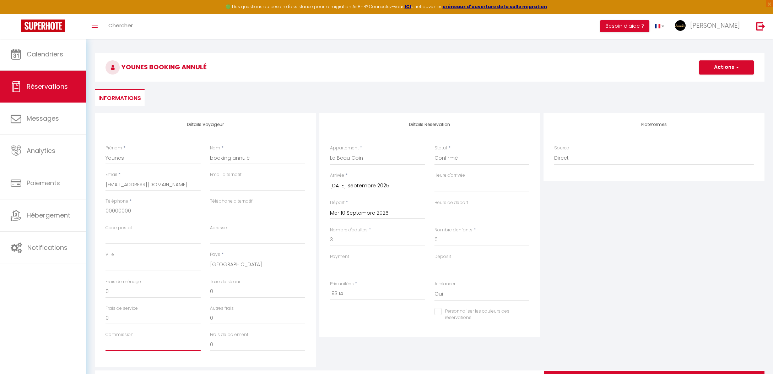
click at [181, 342] on input "Commission" at bounding box center [152, 344] width 95 height 13
click at [722, 65] on button "Actions" at bounding box center [726, 67] width 55 height 14
click at [713, 82] on link "Enregistrer" at bounding box center [719, 82] width 56 height 9
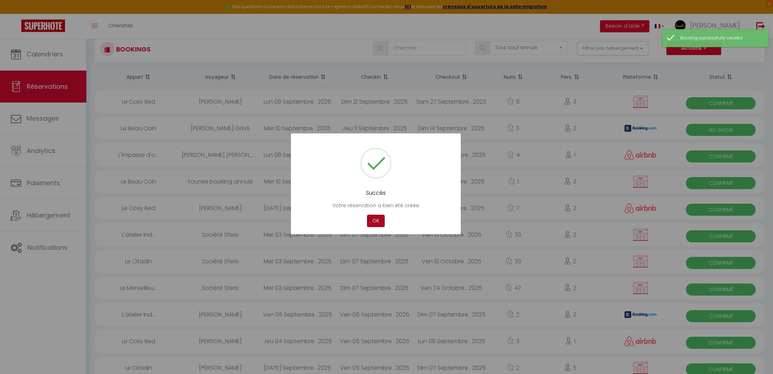
click at [370, 222] on button "OK" at bounding box center [376, 221] width 18 height 12
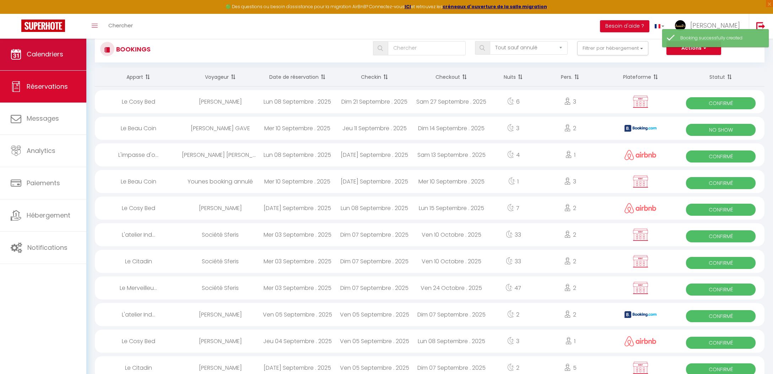
click at [40, 49] on link "Calendriers" at bounding box center [43, 54] width 86 height 32
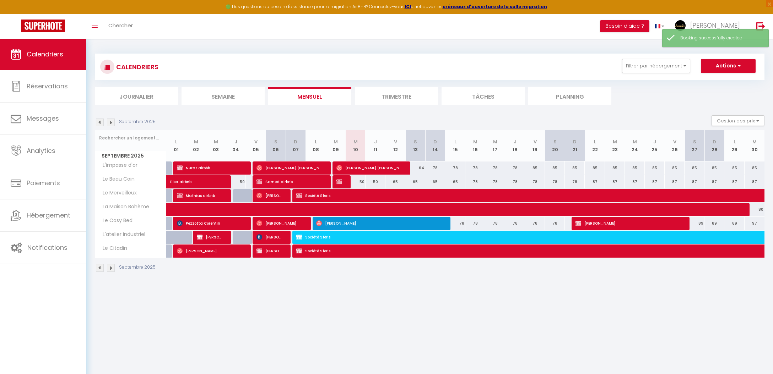
click at [727, 74] on div "CALENDRIERS Filtrer par hébergement Marspich Le Cosy Bed L'atelier Industriel A…" at bounding box center [429, 67] width 659 height 16
click at [721, 68] on button "Actions" at bounding box center [728, 66] width 55 height 14
click at [720, 81] on link "Nouvelle réservation" at bounding box center [721, 82] width 62 height 11
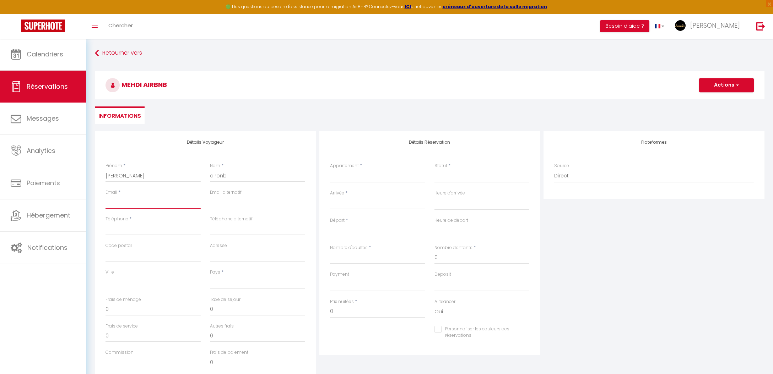
click at [115, 203] on input "Email client" at bounding box center [152, 202] width 95 height 13
click at [209, 278] on div "Pays * [GEOGRAPHIC_DATA] [GEOGRAPHIC_DATA] [GEOGRAPHIC_DATA] [GEOGRAPHIC_DATA] …" at bounding box center [257, 282] width 104 height 27
click at [346, 204] on input "Arrivée" at bounding box center [377, 203] width 95 height 9
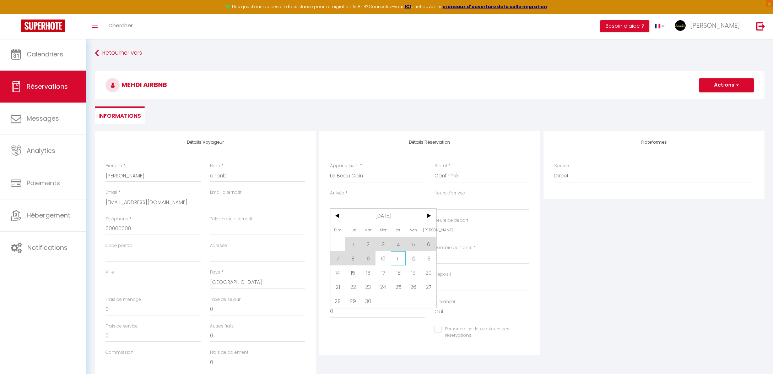
click at [398, 260] on span "11" at bounding box center [398, 258] width 15 height 14
click at [354, 230] on input "Ven 12 Septembre 2025" at bounding box center [377, 231] width 95 height 9
click at [374, 230] on input "Ven 12 Septembre 2025" at bounding box center [377, 231] width 95 height 9
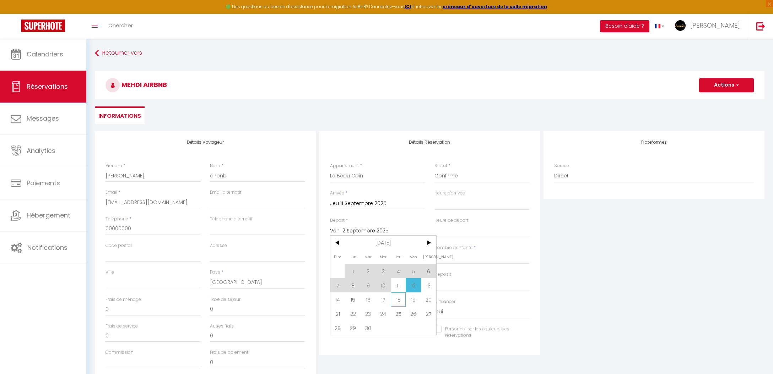
click at [398, 303] on span "18" at bounding box center [398, 300] width 15 height 14
click at [355, 303] on span "*" at bounding box center [356, 302] width 2 height 6
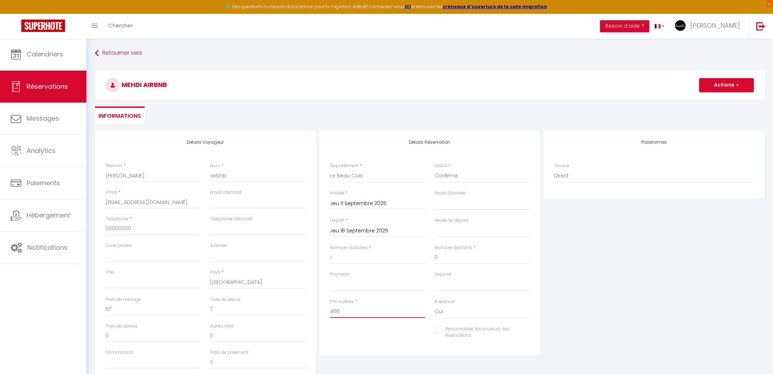
click at [356, 308] on input "466" at bounding box center [377, 311] width 95 height 13
click at [129, 356] on input "Commission" at bounding box center [152, 362] width 95 height 13
click at [716, 88] on button "Actions" at bounding box center [726, 85] width 55 height 14
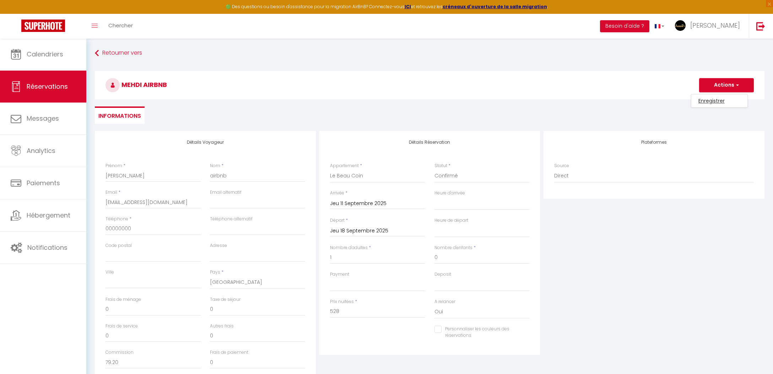
click at [716, 99] on link "Enregistrer" at bounding box center [719, 100] width 56 height 9
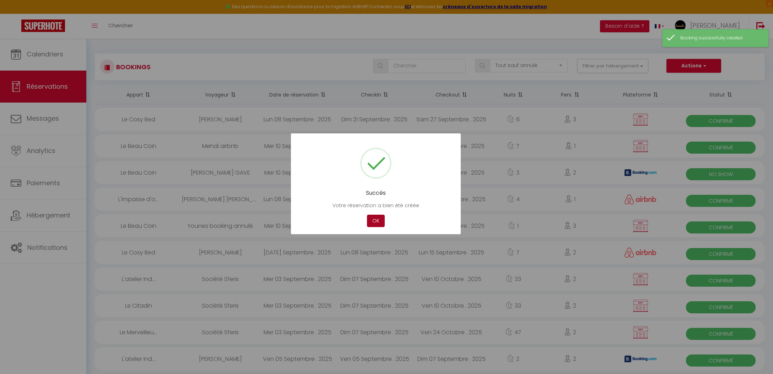
click at [370, 218] on button "OK" at bounding box center [376, 221] width 18 height 12
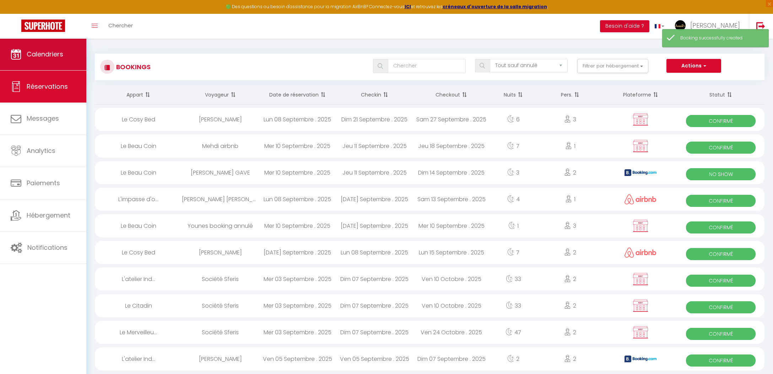
click at [23, 60] on link "Calendriers" at bounding box center [43, 54] width 86 height 32
